Goal: Transaction & Acquisition: Download file/media

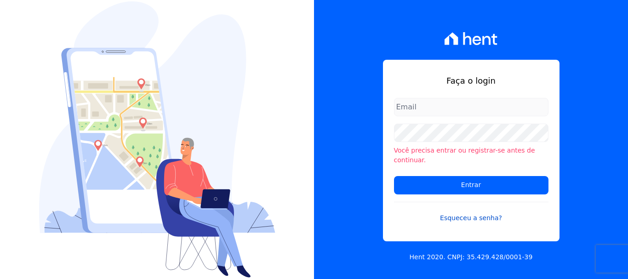
click at [419, 216] on link "Esqueceu a senha?" at bounding box center [471, 212] width 155 height 21
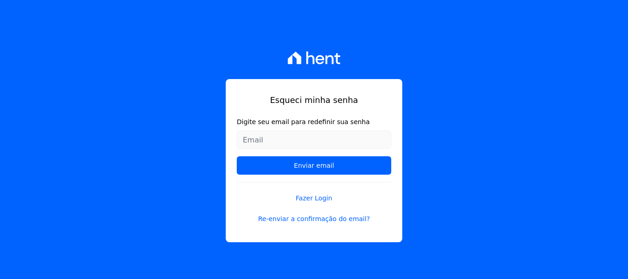
type input "[EMAIL_ADDRESS][DOMAIN_NAME]"
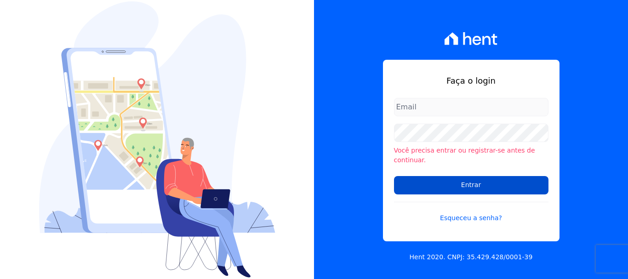
type input "[EMAIL_ADDRESS][DOMAIN_NAME]"
click at [466, 180] on input "Entrar" at bounding box center [471, 185] width 155 height 18
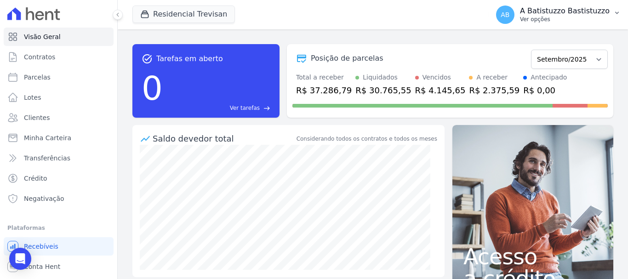
click at [515, 10] on span "AB" at bounding box center [505, 15] width 18 height 18
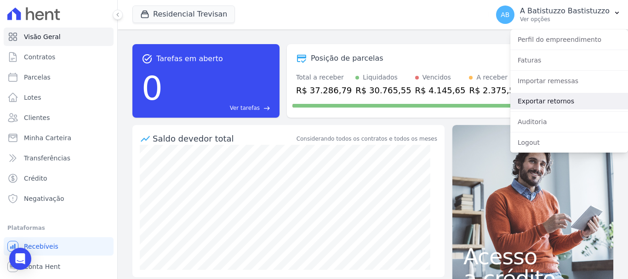
click at [520, 103] on link "Exportar retornos" at bounding box center [570, 101] width 118 height 17
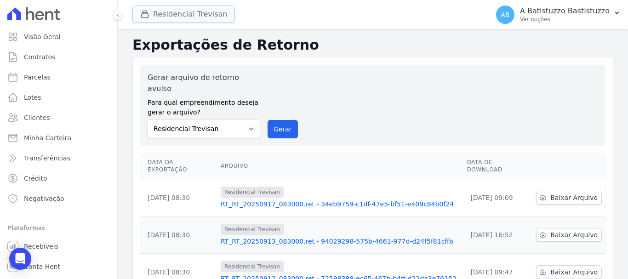
click at [160, 11] on button "Residencial Trevisan" at bounding box center [183, 14] width 103 height 17
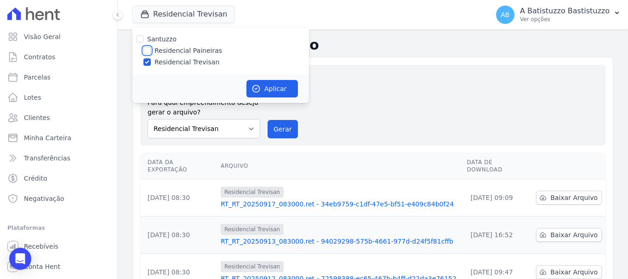
click at [149, 51] on input "Residencial Paineiras" at bounding box center [147, 50] width 7 height 7
checkbox input "true"
click at [149, 60] on input "Residencial Trevisan" at bounding box center [147, 61] width 7 height 7
checkbox input "false"
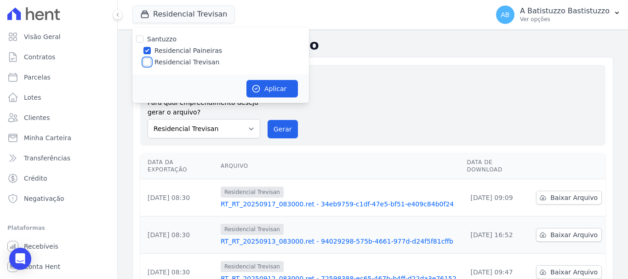
checkbox input "false"
click at [275, 87] on button "Aplicar" at bounding box center [273, 88] width 52 height 17
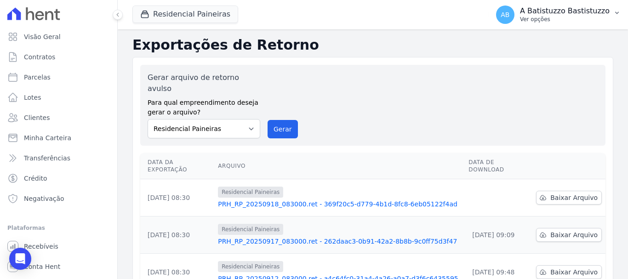
click at [515, 12] on span "AB" at bounding box center [505, 15] width 18 height 18
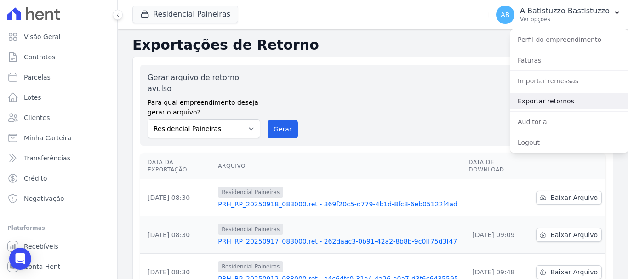
click at [530, 100] on link "Exportar retornos" at bounding box center [570, 101] width 118 height 17
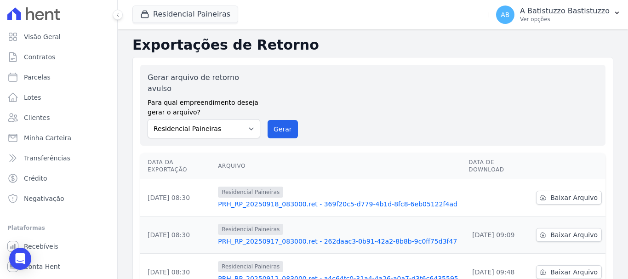
scroll to position [92, 0]
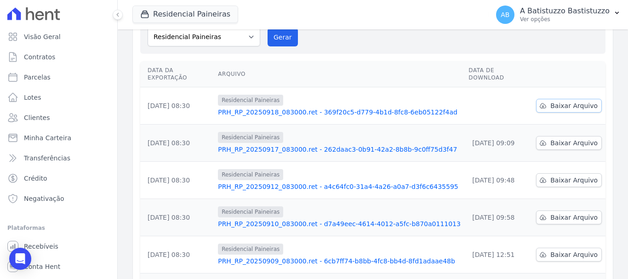
click at [561, 101] on span "Baixar Arquivo" at bounding box center [574, 105] width 47 height 9
click at [309, 108] on link "PRH_RP_20250918_083000.ret - 369f20c5-d779-4b1d-8fc8-6eb05122f4ad" at bounding box center [339, 112] width 243 height 9
